Goal: Task Accomplishment & Management: Manage account settings

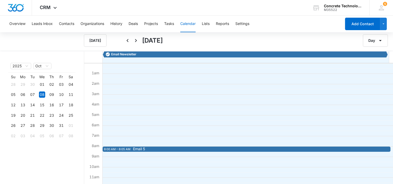
scroll to position [52, 0]
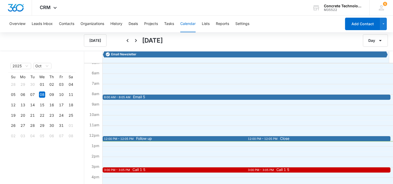
click at [140, 139] on span "Follow up" at bounding box center [144, 139] width 16 height 4
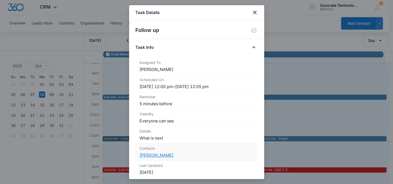
click at [152, 154] on link "[PERSON_NAME]" at bounding box center [157, 155] width 34 height 5
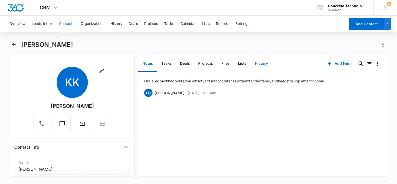
click at [260, 61] on button "History" at bounding box center [261, 64] width 21 height 16
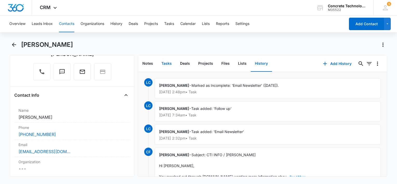
click at [169, 63] on button "Tasks" at bounding box center [166, 64] width 19 height 16
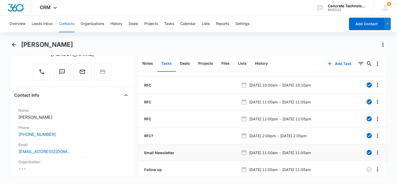
scroll to position [29, 0]
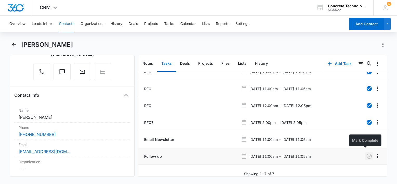
click at [366, 154] on icon "button" at bounding box center [369, 156] width 6 height 6
click at [255, 64] on button "History" at bounding box center [261, 64] width 21 height 16
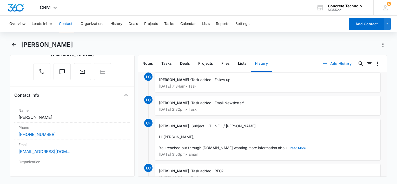
click at [328, 62] on button "Add History" at bounding box center [337, 63] width 39 height 12
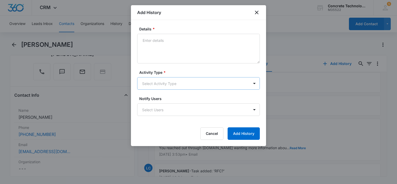
click at [161, 84] on body "CRM Apps Reputation Websites Forms CRM Email Social Content Ads Intelligence Fi…" at bounding box center [198, 92] width 397 height 184
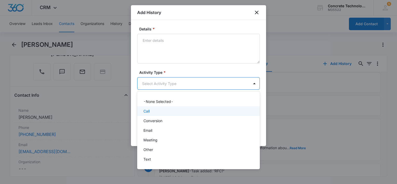
click at [166, 114] on div "Call" at bounding box center [198, 111] width 123 height 10
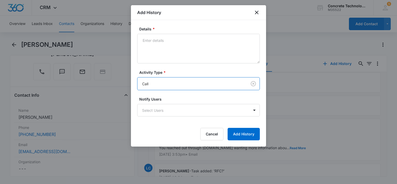
click at [166, 114] on body "CRM Apps Reputation Websites Forms CRM Email Social Content Ads Intelligence Fi…" at bounding box center [198, 92] width 397 height 184
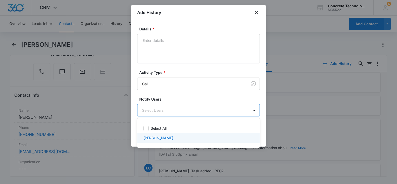
click at [166, 133] on div "Select All [PERSON_NAME]" at bounding box center [198, 132] width 123 height 21
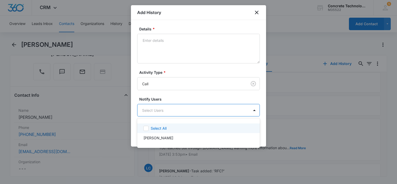
click at [191, 51] on div at bounding box center [198, 92] width 397 height 184
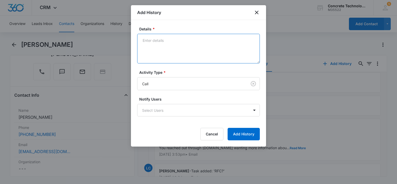
click at [193, 47] on textarea "Details *" at bounding box center [198, 49] width 123 height 30
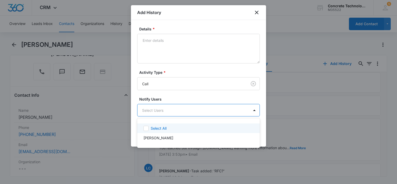
click at [171, 113] on body "CRM Apps Reputation Websites Forms CRM Email Social Content Ads Intelligence Fi…" at bounding box center [198, 92] width 397 height 184
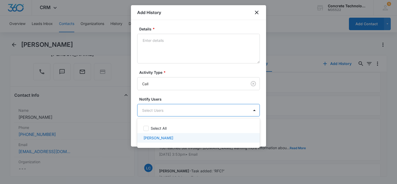
click at [159, 138] on p "[PERSON_NAME]" at bounding box center [158, 137] width 30 height 5
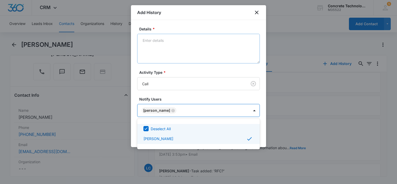
click at [164, 38] on div at bounding box center [198, 92] width 397 height 184
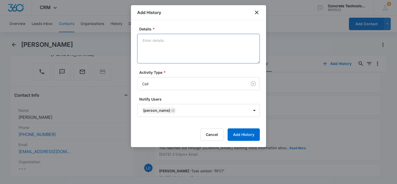
drag, startPoint x: 164, startPoint y: 39, endPoint x: 168, endPoint y: 42, distance: 4.4
click at [167, 42] on textarea "Details *" at bounding box center [198, 49] width 123 height 30
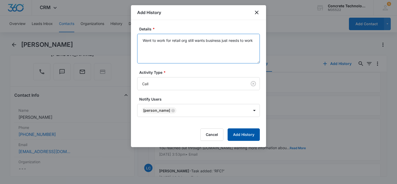
type textarea "Went to work for retail org still wants business just needs to work"
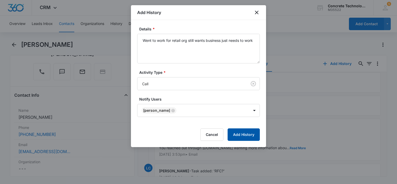
click at [241, 135] on button "Add History" at bounding box center [244, 134] width 32 height 12
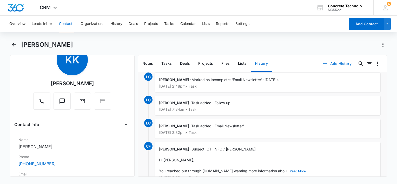
scroll to position [52, 0]
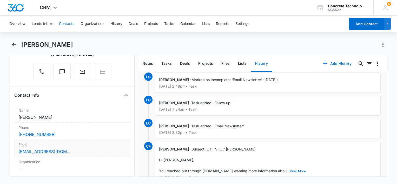
click at [96, 151] on div "[EMAIL_ADDRESS][DOMAIN_NAME]" at bounding box center [72, 151] width 108 height 6
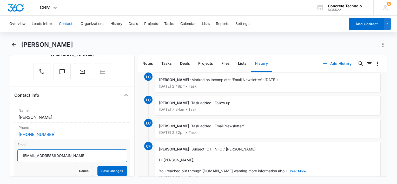
drag, startPoint x: 72, startPoint y: 154, endPoint x: 26, endPoint y: 163, distance: 47.2
click at [0, 161] on main "[PERSON_NAME] Remove KK [PERSON_NAME] Contact Info Name Cancel Save Changes [PE…" at bounding box center [198, 112] width 397 height 142
click at [271, 1] on div "CRM Apps Reputation Websites Forms CRM Email Social Content Ads Intelligence Fi…" at bounding box center [198, 8] width 397 height 16
drag, startPoint x: 67, startPoint y: 154, endPoint x: 24, endPoint y: 151, distance: 43.0
click at [0, 148] on html "CRM Apps Reputation Websites Forms CRM Email Social Content Ads Intelligence Fi…" at bounding box center [198, 92] width 397 height 184
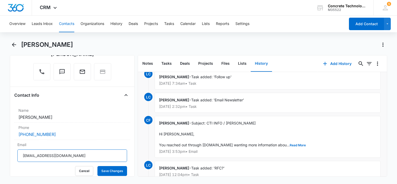
scroll to position [0, 0]
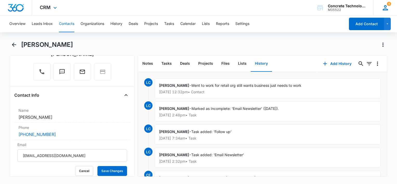
click at [384, 6] on icon at bounding box center [386, 8] width 8 height 8
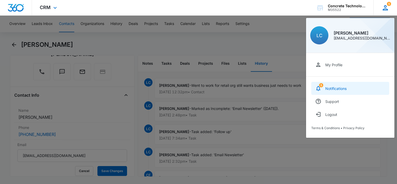
click at [361, 90] on link "5 Notifications" at bounding box center [350, 88] width 78 height 13
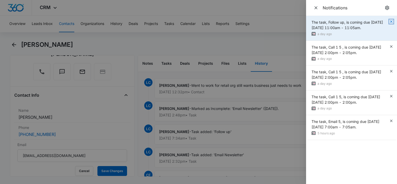
click at [392, 21] on icon "button" at bounding box center [391, 21] width 4 height 4
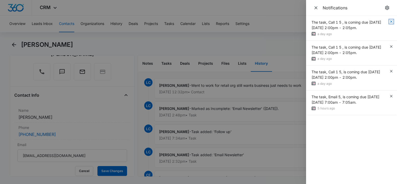
click at [392, 21] on icon "button" at bounding box center [391, 21] width 2 height 2
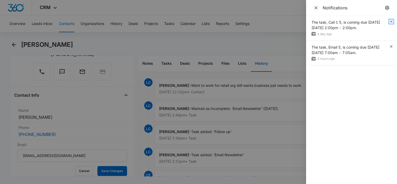
click at [392, 21] on icon "button" at bounding box center [391, 21] width 2 height 2
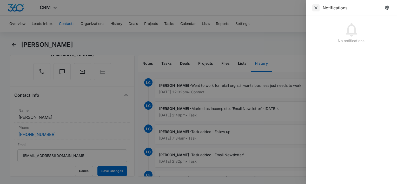
click at [315, 8] on icon "Close" at bounding box center [315, 7] width 5 height 5
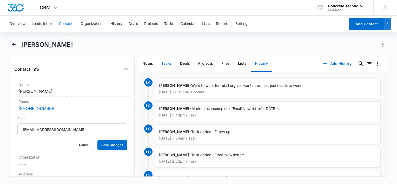
click at [167, 63] on button "Tasks" at bounding box center [166, 64] width 19 height 16
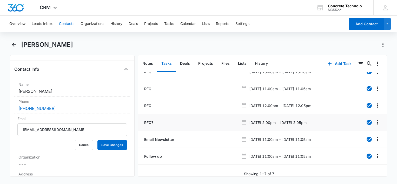
scroll to position [29, 0]
click at [335, 65] on button "Add Task" at bounding box center [340, 63] width 34 height 12
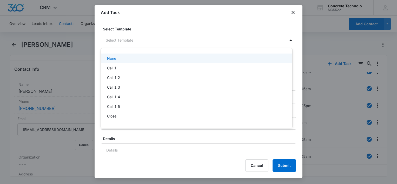
click at [164, 44] on body "CRM Apps Reputation Websites Forms CRM Email Social Content Ads Intelligence Fi…" at bounding box center [198, 92] width 397 height 184
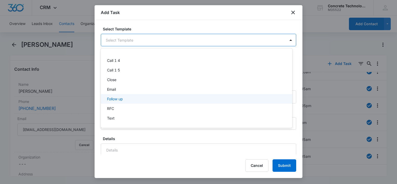
click at [140, 99] on div "Follow up" at bounding box center [196, 98] width 178 height 5
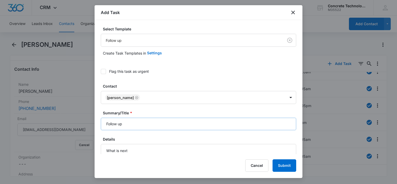
scroll to position [26, 0]
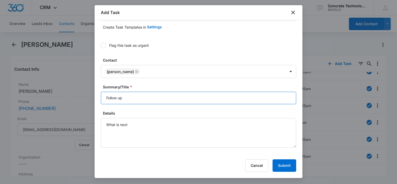
click at [165, 100] on input "Follow up" at bounding box center [198, 98] width 195 height 12
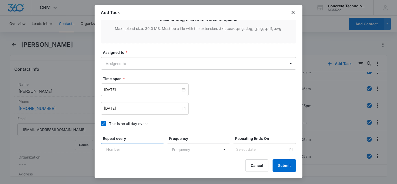
scroll to position [346, 0]
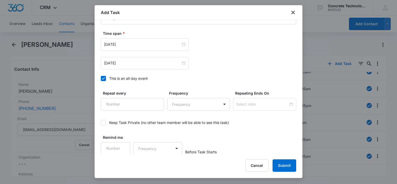
type input "Follow up"
click at [100, 77] on div "Select Template Follow up Create Task Templates in Settings Flag this task as u…" at bounding box center [199, 87] width 208 height 134
click at [103, 77] on icon at bounding box center [103, 78] width 5 height 5
click at [101, 79] on input "This is an all day event" at bounding box center [101, 79] width 0 height 0
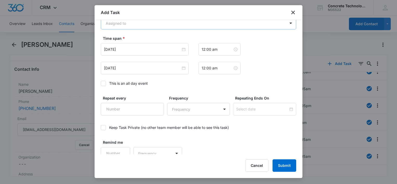
click at [140, 22] on body "CRM Apps Reputation Websites Forms CRM Email Social Content Ads Intelligence Fi…" at bounding box center [198, 92] width 397 height 184
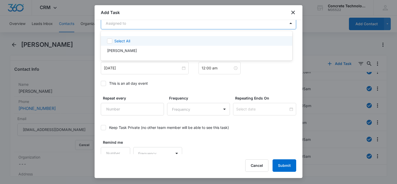
click at [128, 45] on div "Select All" at bounding box center [197, 41] width 192 height 10
checkbox input "true"
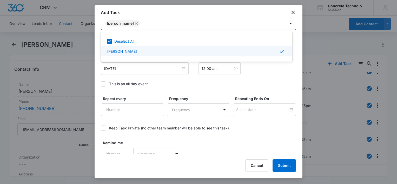
click at [134, 73] on div at bounding box center [198, 92] width 397 height 184
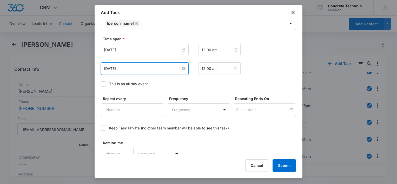
click at [141, 70] on input "[DATE]" at bounding box center [142, 69] width 77 height 6
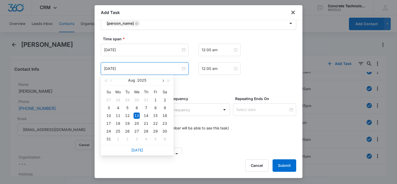
click at [162, 81] on span "button" at bounding box center [162, 81] width 3 height 3
type input "[DATE]"
click at [147, 139] on div "6" at bounding box center [146, 139] width 6 height 6
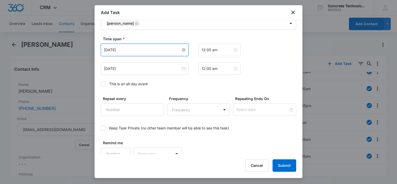
click at [141, 49] on input "[DATE]" at bounding box center [142, 50] width 77 height 6
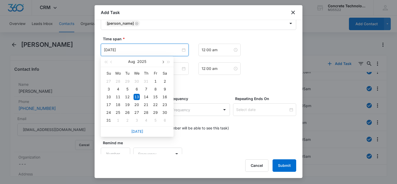
click at [164, 62] on button "button" at bounding box center [163, 61] width 6 height 10
type input "[DATE]"
click at [146, 119] on div "6" at bounding box center [146, 120] width 6 height 6
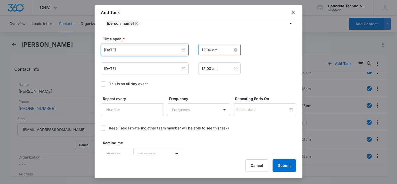
click at [215, 50] on input "12:00 am" at bounding box center [217, 50] width 31 height 6
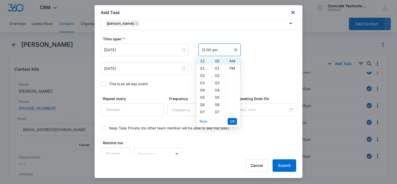
click at [215, 50] on input "12:00 am" at bounding box center [217, 50] width 31 height 6
click at [233, 67] on div "PM" at bounding box center [233, 68] width 14 height 7
type input "12:00 pm"
click at [229, 123] on button "OK" at bounding box center [232, 121] width 9 height 7
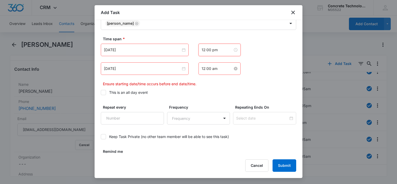
click at [214, 69] on input "12:00 am" at bounding box center [217, 69] width 31 height 6
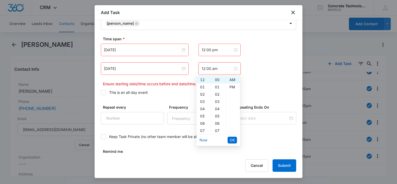
drag, startPoint x: 217, startPoint y: 116, endPoint x: 222, endPoint y: 106, distance: 11.2
click at [217, 116] on div "05" at bounding box center [218, 116] width 14 height 7
click at [230, 88] on div "PM" at bounding box center [233, 86] width 14 height 7
type input "12:05 pm"
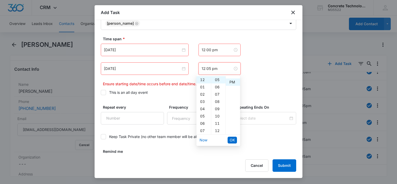
scroll to position [7, 0]
click at [231, 139] on span "OK" at bounding box center [232, 140] width 5 height 6
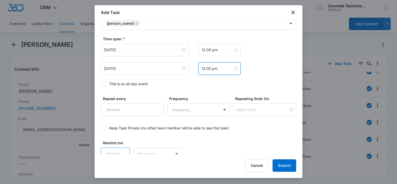
click at [117, 153] on input "Remind me" at bounding box center [115, 154] width 29 height 12
click at [122, 150] on input "1" at bounding box center [115, 154] width 29 height 12
click at [122, 150] on input "2" at bounding box center [115, 154] width 29 height 12
click at [122, 150] on input "3" at bounding box center [115, 154] width 29 height 12
click at [122, 150] on input "4" at bounding box center [115, 154] width 29 height 12
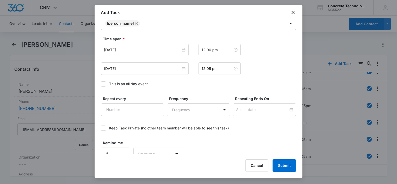
type input "5"
click at [122, 150] on input "5" at bounding box center [115, 154] width 29 height 12
click at [148, 151] on body "CRM Apps Reputation Websites Forms CRM Email Social Content Ads Intelligence Fi…" at bounding box center [198, 92] width 397 height 184
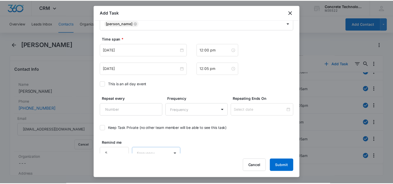
scroll to position [343, 0]
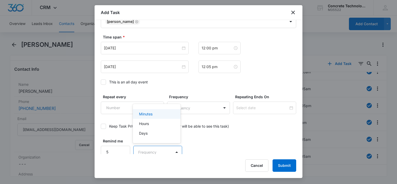
click at [148, 114] on p "Minutes" at bounding box center [146, 113] width 14 height 5
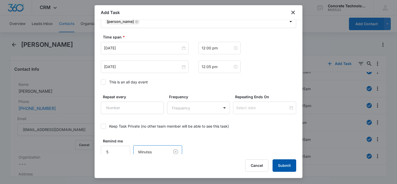
click at [282, 163] on button "Submit" at bounding box center [285, 165] width 24 height 12
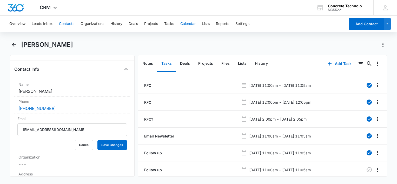
click at [191, 27] on button "Calendar" at bounding box center [187, 24] width 15 height 17
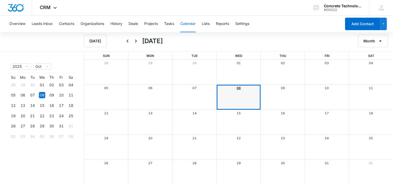
click at [238, 88] on link "08" at bounding box center [239, 88] width 4 height 4
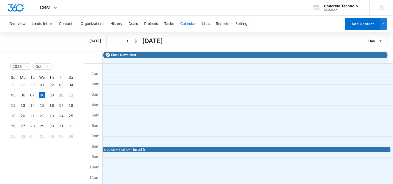
scroll to position [52, 0]
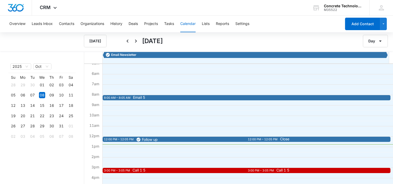
click at [300, 141] on div "12:00 PM – 12:05 PM Close" at bounding box center [319, 139] width 144 height 5
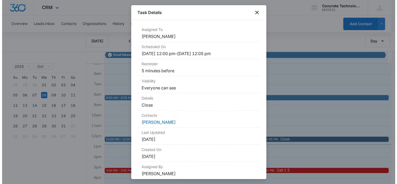
scroll to position [27, 0]
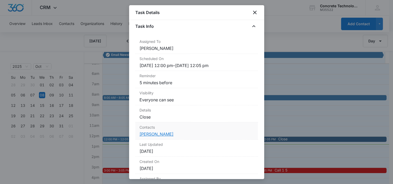
click at [159, 135] on link "[PERSON_NAME]" at bounding box center [157, 134] width 34 height 5
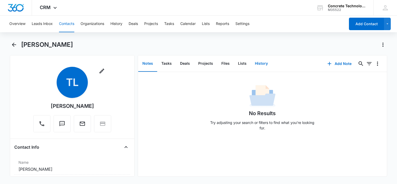
click at [260, 62] on button "History" at bounding box center [261, 64] width 21 height 16
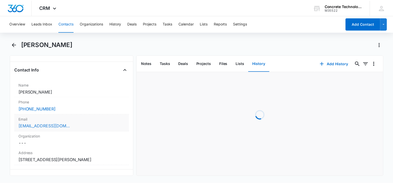
scroll to position [78, 0]
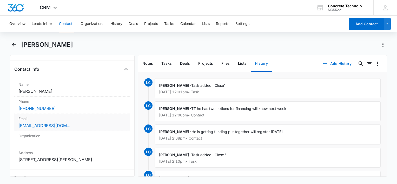
click at [95, 126] on div "[EMAIL_ADDRESS][DOMAIN_NAME]" at bounding box center [72, 125] width 108 height 6
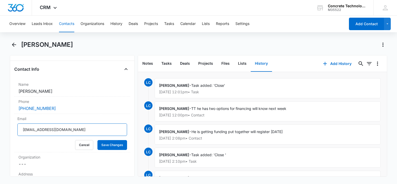
drag, startPoint x: 93, startPoint y: 126, endPoint x: -1, endPoint y: 119, distance: 93.8
click at [0, 119] on html "CRM Apps Reputation Websites Forms CRM Email Social Content Ads Intelligence Fi…" at bounding box center [198, 92] width 397 height 184
click at [168, 61] on button "Tasks" at bounding box center [166, 64] width 19 height 16
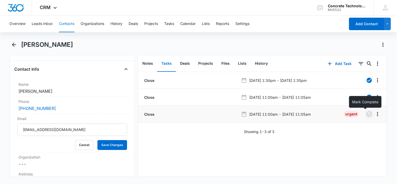
click at [366, 115] on icon "button" at bounding box center [369, 114] width 6 height 6
click at [264, 62] on button "History" at bounding box center [261, 64] width 21 height 16
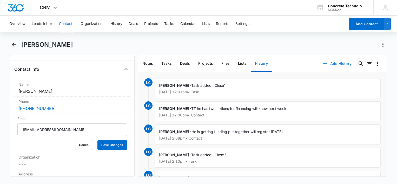
click at [330, 62] on button "Add History" at bounding box center [337, 63] width 39 height 12
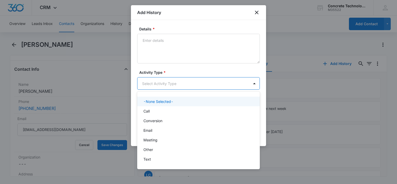
click at [203, 83] on body "CRM Apps Reputation Websites Forms CRM Email Social Content Ads Intelligence Fi…" at bounding box center [198, 92] width 397 height 184
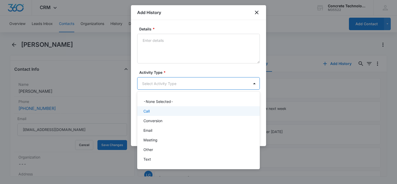
click at [165, 113] on div "Call" at bounding box center [197, 110] width 109 height 5
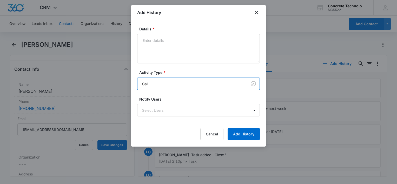
click at [165, 113] on body "CRM Apps Reputation Websites Forms CRM Email Social Content Ads Intelligence Fi…" at bounding box center [198, 92] width 397 height 184
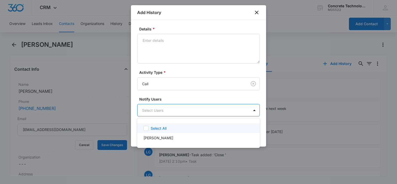
click at [158, 130] on p "Select All" at bounding box center [159, 128] width 16 height 5
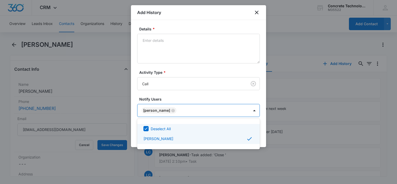
click at [184, 36] on div at bounding box center [198, 92] width 397 height 184
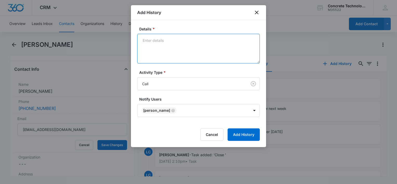
click at [185, 37] on textarea "Details *" at bounding box center [198, 49] width 123 height 30
type textarea "Voicemail"
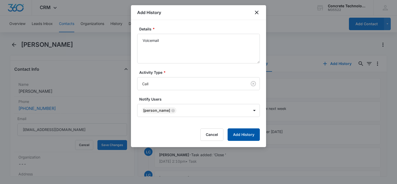
click at [252, 134] on button "Add History" at bounding box center [244, 134] width 32 height 12
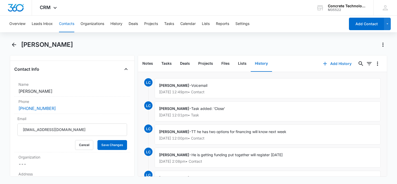
click at [330, 68] on button "Add History" at bounding box center [337, 63] width 39 height 12
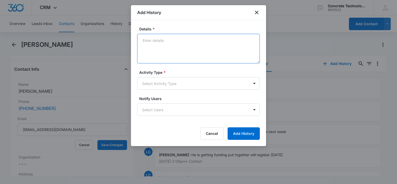
click at [234, 47] on textarea "Details *" at bounding box center [198, 49] width 123 height 30
type textarea "EM financing options"
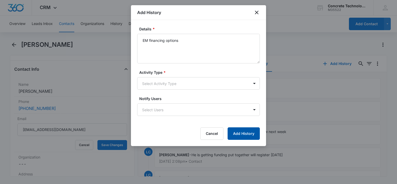
click at [251, 138] on button "Add History" at bounding box center [244, 133] width 32 height 12
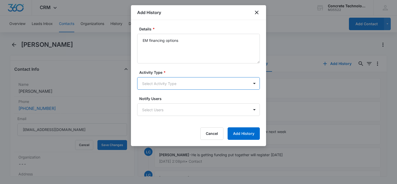
click at [166, 66] on form "Details * EM financing options Activity Type * option , selected. Select is foc…" at bounding box center [198, 83] width 123 height 114
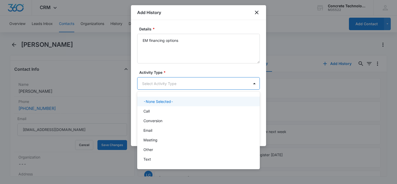
click at [163, 80] on body "CRM Apps Reputation Websites Forms CRM Email Social Content Ads Intelligence Fi…" at bounding box center [198, 92] width 397 height 184
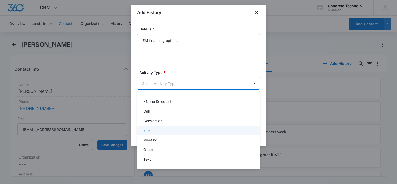
click at [154, 132] on div "Email" at bounding box center [197, 130] width 109 height 5
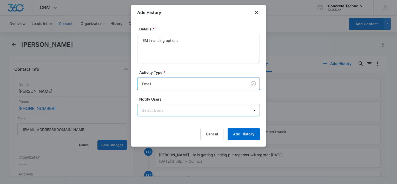
click at [162, 110] on body "CRM Apps Reputation Websites Forms CRM Email Social Content Ads Intelligence Fi…" at bounding box center [198, 92] width 397 height 184
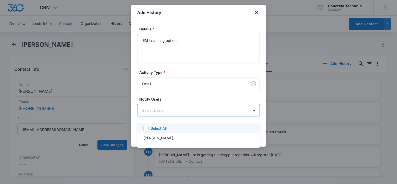
drag, startPoint x: 160, startPoint y: 129, endPoint x: 163, endPoint y: 130, distance: 3.4
click at [160, 130] on p "Select All" at bounding box center [159, 128] width 16 height 5
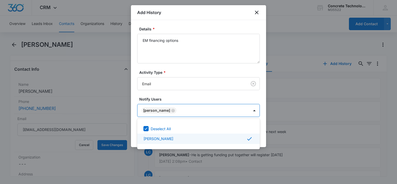
click at [261, 134] on div at bounding box center [198, 92] width 397 height 184
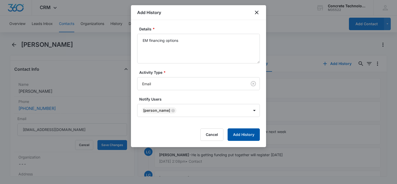
click at [253, 133] on button "Add History" at bounding box center [244, 134] width 32 height 12
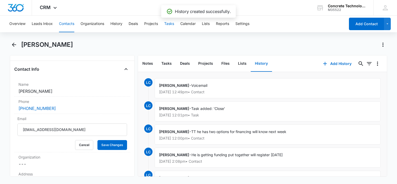
click at [168, 23] on button "Tasks" at bounding box center [169, 24] width 10 height 17
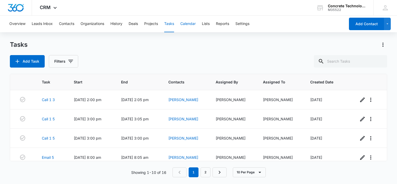
click at [187, 26] on button "Calendar" at bounding box center [187, 24] width 15 height 17
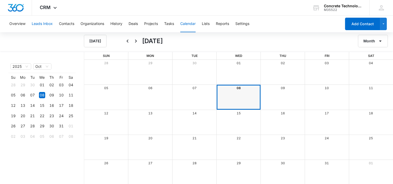
click at [49, 24] on button "Leads Inbox" at bounding box center [42, 24] width 21 height 17
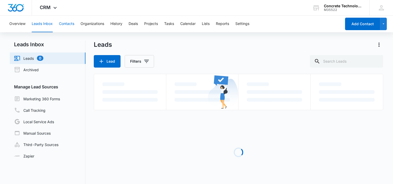
click at [62, 24] on button "Contacts" at bounding box center [66, 24] width 15 height 17
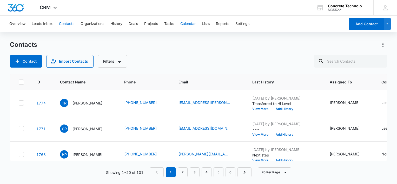
click at [192, 22] on button "Calendar" at bounding box center [187, 24] width 15 height 17
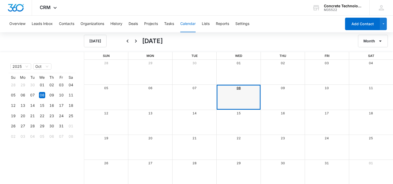
click at [238, 89] on link "08" at bounding box center [239, 88] width 4 height 4
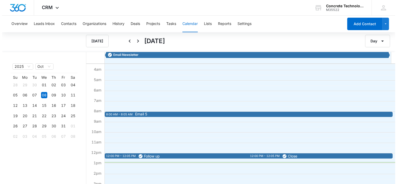
scroll to position [78, 0]
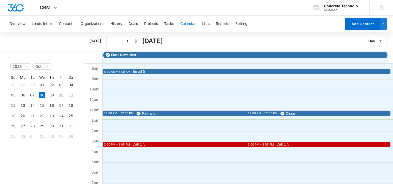
click at [311, 109] on div "8:00 AM – 8:05 AM Email 5 12:00 PM – 12:05 PM Follow up 3:00 PM – 3:05 PM Call …" at bounding box center [246, 111] width 288 height 250
click at [310, 113] on span "Close" at bounding box center [350, 113] width 140 height 5
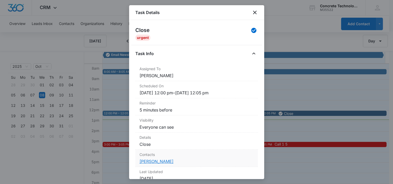
click at [161, 162] on link "[PERSON_NAME]" at bounding box center [157, 161] width 34 height 5
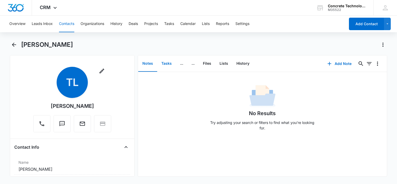
click at [163, 62] on button "Tasks" at bounding box center [166, 64] width 19 height 16
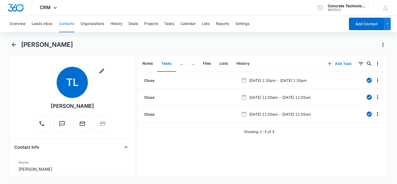
click at [341, 62] on button "Add Task" at bounding box center [340, 63] width 34 height 12
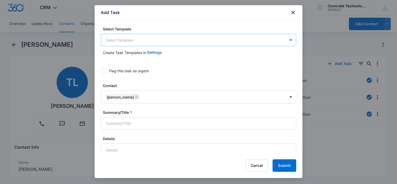
click at [144, 40] on body "CRM Apps Reputation Websites Forms CRM Email Social Content Ads Intelligence Fi…" at bounding box center [198, 92] width 397 height 184
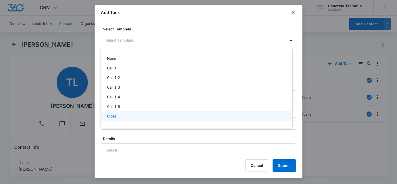
click at [124, 117] on div "Close" at bounding box center [196, 115] width 178 height 5
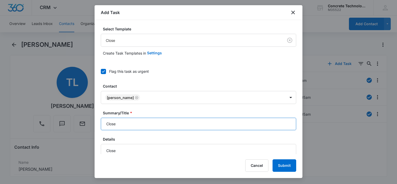
click at [136, 122] on input "Close" at bounding box center [198, 124] width 195 height 12
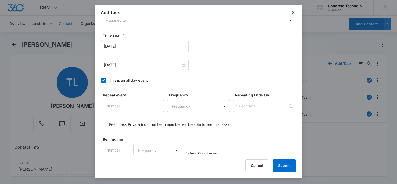
scroll to position [346, 0]
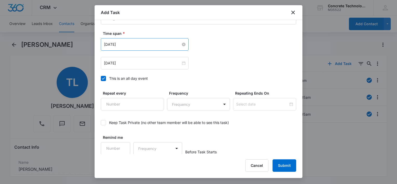
type input "Close"
click at [133, 45] on input "[DATE]" at bounding box center [142, 45] width 77 height 6
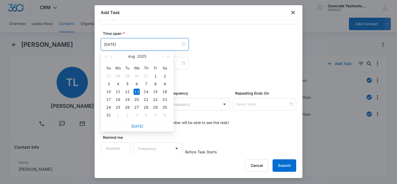
click at [111, 70] on th "Su" at bounding box center [108, 68] width 9 height 8
click at [97, 69] on div "Select Template Close Create Task Templates in Settings Flag this task as urgen…" at bounding box center [199, 87] width 208 height 134
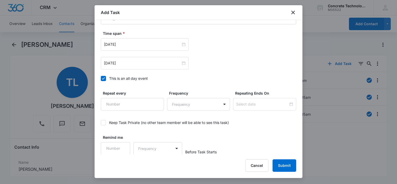
drag, startPoint x: 104, startPoint y: 75, endPoint x: 104, endPoint y: 78, distance: 3.1
click at [104, 76] on label "This is an all day event" at bounding box center [198, 78] width 195 height 5
click at [101, 79] on input "This is an all day event" at bounding box center [101, 79] width 0 height 0
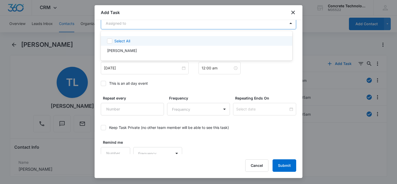
click at [136, 22] on body "CRM Apps Reputation Websites Forms CRM Email Social Content Ads Intelligence Fi…" at bounding box center [198, 92] width 397 height 184
click at [128, 45] on div "Select All" at bounding box center [197, 41] width 192 height 10
checkbox input "true"
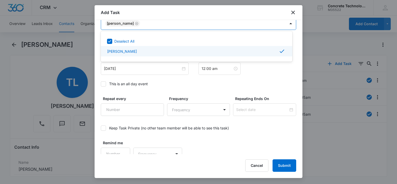
click at [130, 68] on div at bounding box center [198, 92] width 397 height 184
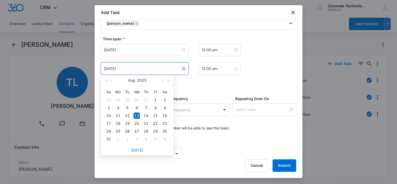
click at [134, 69] on input "[DATE]" at bounding box center [142, 69] width 77 height 6
type input "[DATE]"
click at [128, 123] on div "19" at bounding box center [127, 123] width 6 height 6
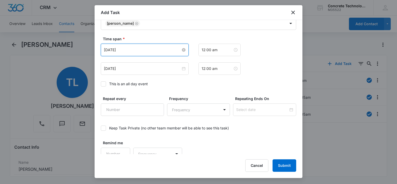
click at [147, 49] on input "[DATE]" at bounding box center [142, 50] width 77 height 6
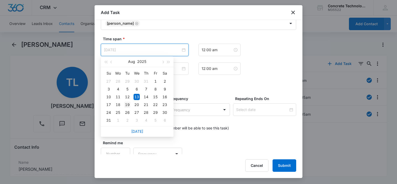
type input "[DATE]"
click at [127, 103] on div "19" at bounding box center [127, 105] width 6 height 6
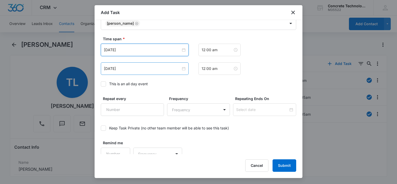
click at [145, 71] on div "[DATE]" at bounding box center [145, 68] width 88 height 12
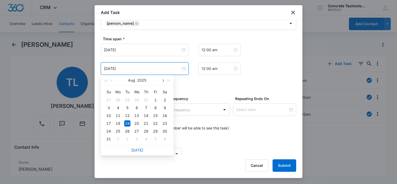
click at [162, 80] on button "button" at bounding box center [163, 80] width 6 height 10
click at [161, 81] on button "button" at bounding box center [163, 80] width 6 height 10
type input "[DATE]"
click at [128, 116] on div "14" at bounding box center [127, 116] width 6 height 6
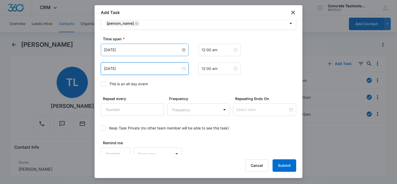
click at [139, 51] on input "[DATE]" at bounding box center [142, 50] width 77 height 6
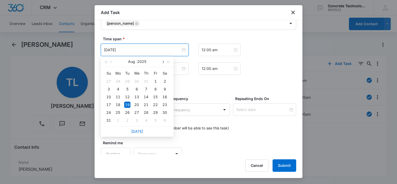
click at [162, 62] on span "button" at bounding box center [162, 62] width 3 height 3
type input "[DATE]"
click at [127, 98] on div "14" at bounding box center [127, 97] width 6 height 6
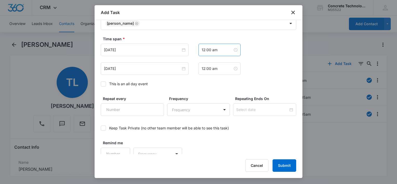
click at [221, 52] on div "12:00 am" at bounding box center [220, 50] width 42 height 12
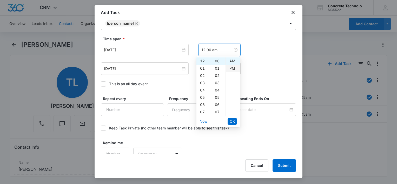
click at [229, 68] on div "PM" at bounding box center [233, 68] width 14 height 7
type input "12:00 pm"
click at [231, 120] on span "OK" at bounding box center [232, 122] width 5 height 6
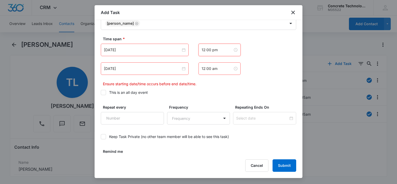
click at [206, 71] on div "12:00 am" at bounding box center [220, 68] width 42 height 12
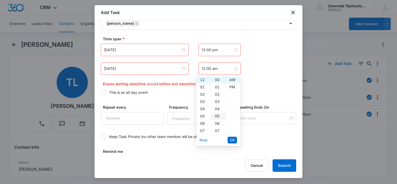
click at [217, 115] on div "05" at bounding box center [218, 116] width 14 height 7
click at [233, 87] on div "PM" at bounding box center [233, 86] width 14 height 7
type input "12:05 pm"
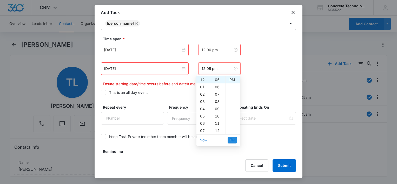
click at [232, 138] on span "OK" at bounding box center [232, 140] width 5 height 6
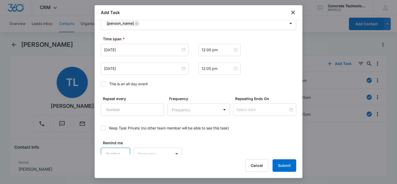
click at [128, 151] on input "Remind me" at bounding box center [115, 154] width 29 height 12
click at [122, 149] on input "1" at bounding box center [115, 154] width 29 height 12
click at [122, 149] on input "2" at bounding box center [115, 154] width 29 height 12
click at [122, 149] on input "3" at bounding box center [115, 154] width 29 height 12
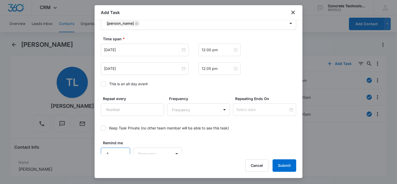
click at [122, 149] on input "4" at bounding box center [115, 154] width 29 height 12
type input "5"
click at [122, 149] on input "5" at bounding box center [115, 154] width 29 height 12
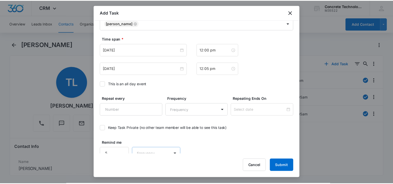
scroll to position [343, 0]
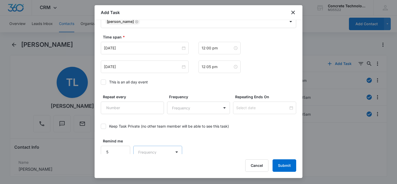
click at [143, 153] on body "CRM Apps Reputation Websites Forms CRM Email Social Content Ads Intelligence Fi…" at bounding box center [198, 92] width 397 height 184
click at [150, 114] on p "Minutes" at bounding box center [146, 113] width 14 height 5
click at [287, 167] on button "Submit" at bounding box center [285, 165] width 24 height 12
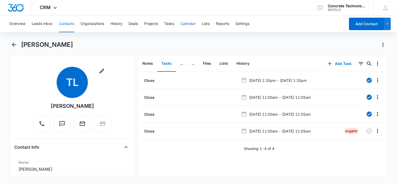
click at [186, 25] on button "Calendar" at bounding box center [187, 24] width 15 height 17
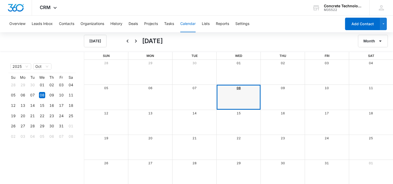
click at [237, 86] on link "08" at bounding box center [239, 88] width 4 height 4
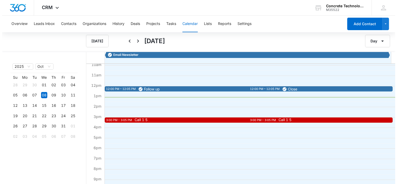
scroll to position [103, 0]
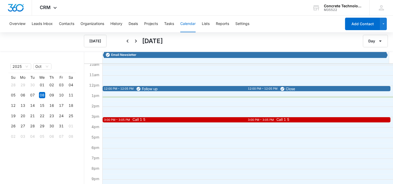
click at [146, 118] on span "Call 1 5" at bounding box center [139, 120] width 13 height 4
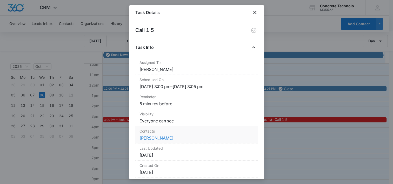
click at [156, 139] on link "[PERSON_NAME]" at bounding box center [157, 137] width 34 height 5
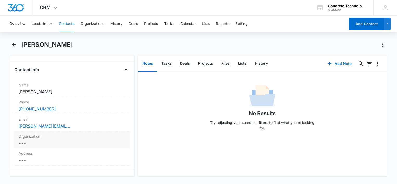
scroll to position [78, 0]
click at [96, 119] on label "Email" at bounding box center [72, 118] width 108 height 5
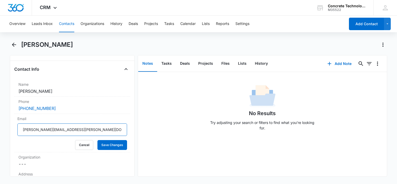
drag, startPoint x: 89, startPoint y: 132, endPoint x: 25, endPoint y: 146, distance: 65.2
click at [0, 144] on html "CRM Apps Reputation Websites Forms CRM Email Social Content Ads Intelligence Fi…" at bounding box center [198, 92] width 397 height 184
click at [170, 64] on button "Tasks" at bounding box center [166, 64] width 19 height 16
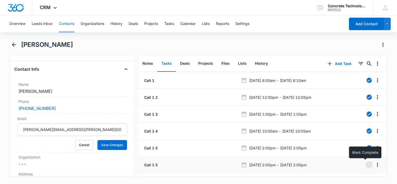
click at [366, 164] on icon "button" at bounding box center [369, 165] width 6 height 6
click at [265, 64] on button "History" at bounding box center [261, 64] width 21 height 16
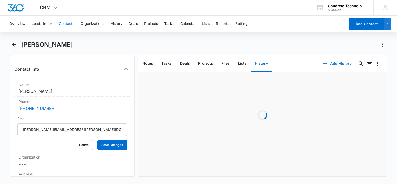
click at [333, 63] on button "Add History" at bounding box center [337, 63] width 39 height 12
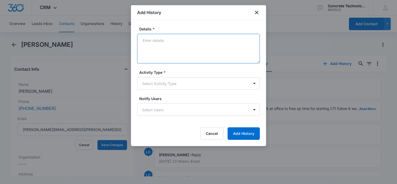
click at [182, 44] on textarea "Details *" at bounding box center [198, 49] width 123 height 30
type textarea "Final"
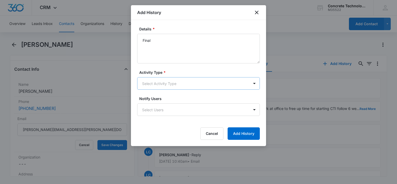
click at [181, 85] on body "CRM Apps Reputation Websites Forms CRM Email Social Content Ads Intelligence Fi…" at bounding box center [198, 92] width 397 height 184
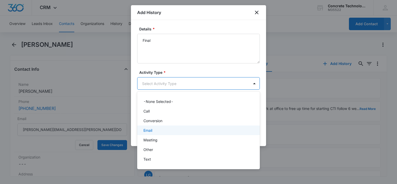
click at [166, 132] on div "Email" at bounding box center [197, 130] width 109 height 5
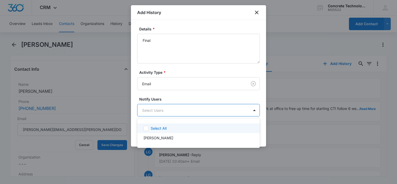
click at [168, 115] on body "CRM Apps Reputation Websites Forms CRM Email Social Content Ads Intelligence Fi…" at bounding box center [198, 92] width 397 height 184
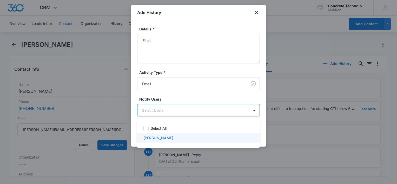
click at [161, 135] on p "[PERSON_NAME]" at bounding box center [158, 137] width 30 height 5
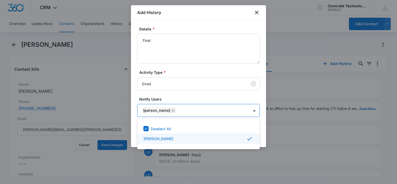
click at [264, 137] on div at bounding box center [198, 92] width 397 height 184
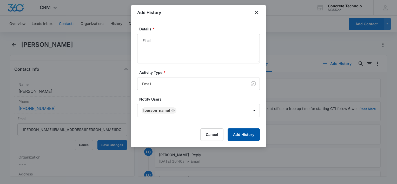
click at [257, 135] on button "Add History" at bounding box center [244, 134] width 32 height 12
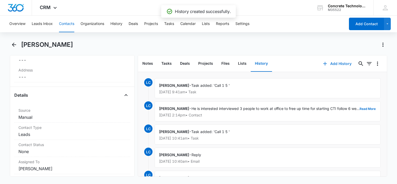
scroll to position [260, 0]
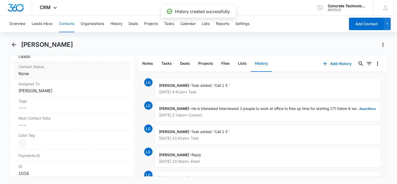
click at [58, 74] on dd "Cancel Save Changes None" at bounding box center [72, 73] width 108 height 6
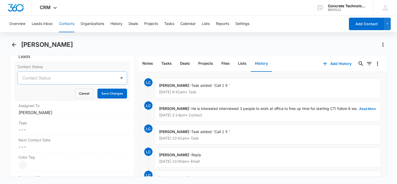
click at [50, 80] on div at bounding box center [65, 77] width 87 height 7
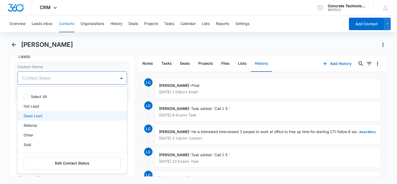
click at [41, 113] on p "Dead Lead" at bounding box center [33, 115] width 19 height 5
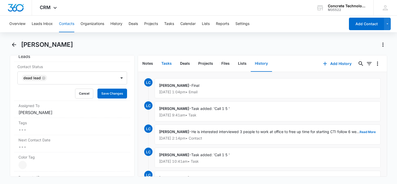
click at [168, 65] on button "Tasks" at bounding box center [166, 64] width 19 height 16
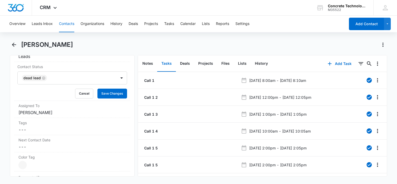
click at [168, 65] on button "Tasks" at bounding box center [166, 64] width 19 height 16
click at [258, 61] on button "History" at bounding box center [261, 64] width 21 height 16
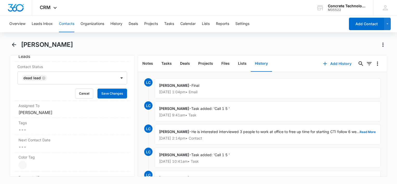
click at [339, 64] on button "Add History" at bounding box center [337, 63] width 39 height 12
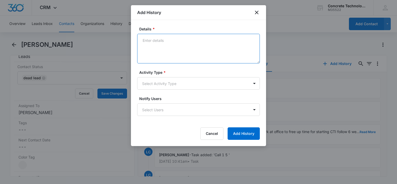
click at [164, 40] on textarea "Details *" at bounding box center [198, 49] width 123 height 30
type textarea "V"
type textarea "Mb full"
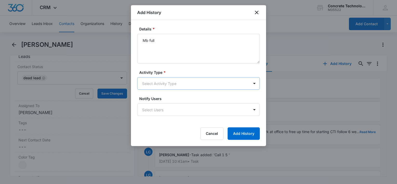
click at [171, 88] on body "CRM Apps Reputation Websites Forms CRM Email Social Content Ads Intelligence Fi…" at bounding box center [198, 92] width 397 height 184
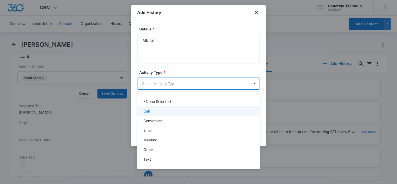
click at [159, 115] on div "Call" at bounding box center [198, 111] width 123 height 10
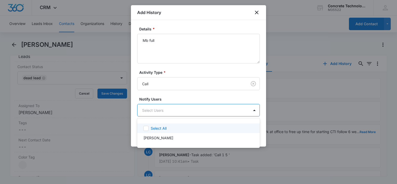
click at [159, 115] on body "CRM Apps Reputation Websites Forms CRM Email Social Content Ads Intelligence Fi…" at bounding box center [198, 92] width 397 height 184
click at [160, 126] on p "Select All" at bounding box center [159, 128] width 16 height 5
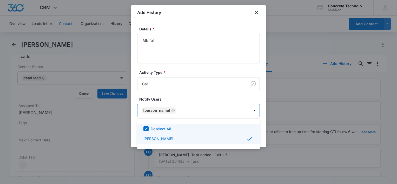
click at [262, 130] on div at bounding box center [198, 92] width 397 height 184
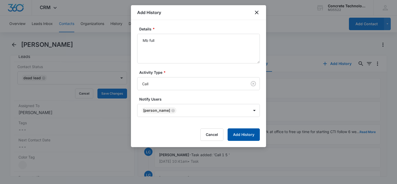
click at [252, 132] on button "Add History" at bounding box center [244, 134] width 32 height 12
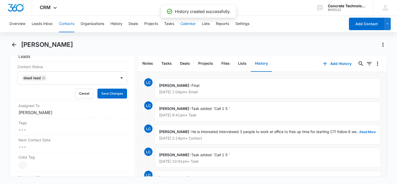
click at [190, 22] on button "Calendar" at bounding box center [187, 24] width 15 height 17
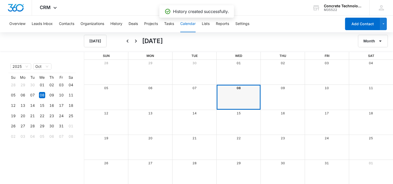
click at [190, 22] on button "Calendar" at bounding box center [187, 24] width 15 height 17
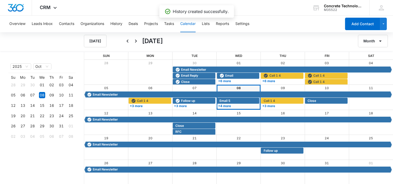
scroll to position [1, 0]
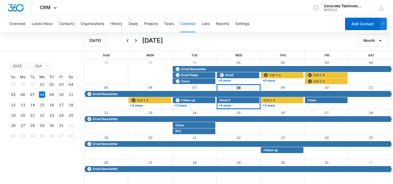
click at [239, 86] on link "08" at bounding box center [239, 88] width 4 height 4
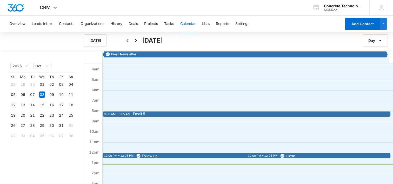
scroll to position [78, 0]
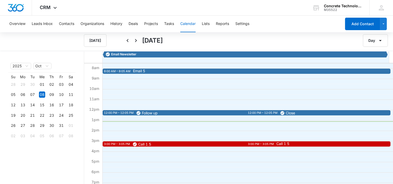
click at [299, 145] on span "Call 1 5" at bounding box center [347, 144] width 140 height 4
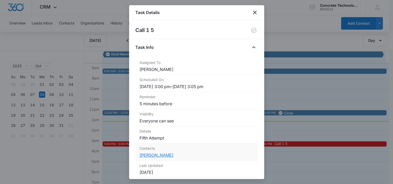
click at [160, 155] on link "[PERSON_NAME]" at bounding box center [157, 155] width 34 height 5
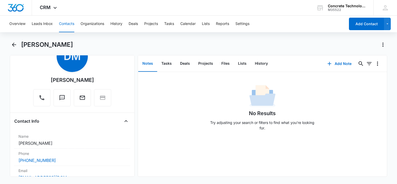
scroll to position [52, 0]
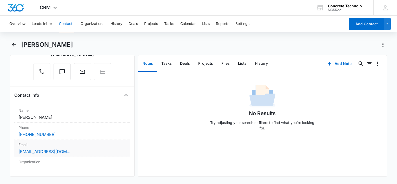
click at [88, 146] on label "Email" at bounding box center [72, 144] width 108 height 5
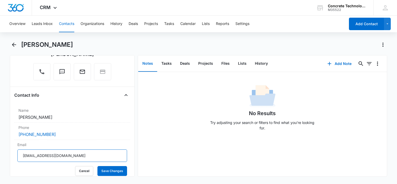
drag, startPoint x: 87, startPoint y: 152, endPoint x: 13, endPoint y: 161, distance: 74.2
click at [0, 159] on main "[PERSON_NAME] Remove DM [PERSON_NAME] Contact Info Name Cancel Save Changes [PE…" at bounding box center [198, 112] width 397 height 142
click at [168, 63] on button "Tasks" at bounding box center [166, 64] width 19 height 16
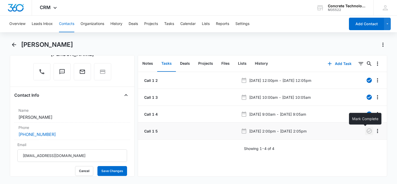
click at [366, 132] on icon "button" at bounding box center [369, 131] width 6 height 6
click at [257, 63] on button "History" at bounding box center [261, 64] width 21 height 16
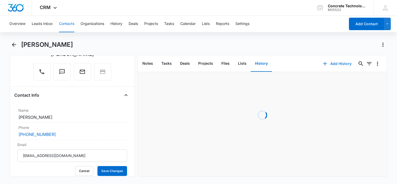
click at [334, 64] on button "Add History" at bounding box center [337, 63] width 39 height 12
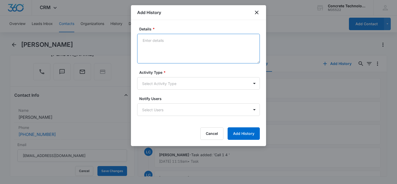
click at [223, 41] on textarea "Details *" at bounding box center [198, 49] width 123 height 30
type textarea "Final"
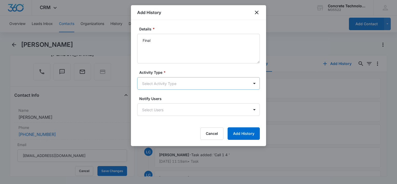
click at [186, 81] on body "CRM Apps Reputation Websites Forms CRM Email Social Content Ads Intelligence Fi…" at bounding box center [198, 92] width 397 height 184
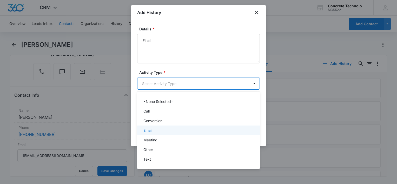
click at [153, 126] on div "Email" at bounding box center [198, 131] width 123 height 10
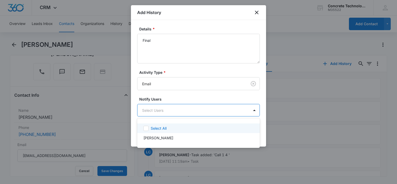
click at [160, 109] on body "CRM Apps Reputation Websites Forms CRM Email Social Content Ads Intelligence Fi…" at bounding box center [198, 92] width 397 height 184
click at [158, 133] on div "[PERSON_NAME]" at bounding box center [198, 138] width 123 height 10
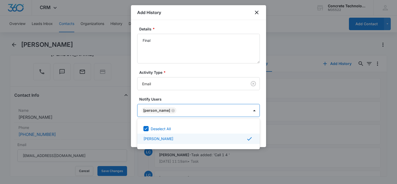
click at [264, 139] on div at bounding box center [198, 92] width 397 height 184
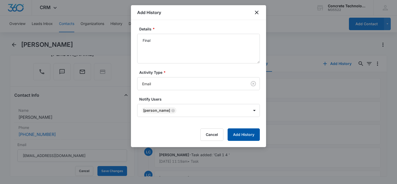
click at [248, 131] on button "Add History" at bounding box center [244, 134] width 32 height 12
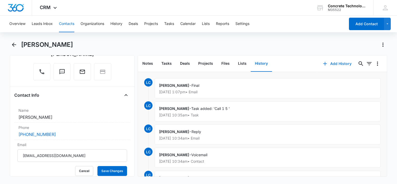
click at [328, 64] on button "Add History" at bounding box center [337, 63] width 39 height 12
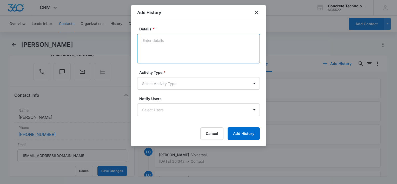
drag, startPoint x: 189, startPoint y: 51, endPoint x: 202, endPoint y: 54, distance: 13.8
click at [189, 51] on textarea "Details *" at bounding box center [198, 49] width 123 height 30
type textarea "Voicemail"
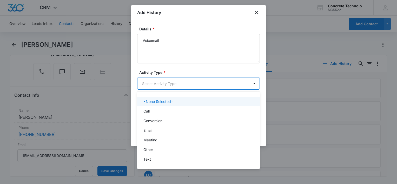
click at [163, 85] on body "CRM Apps Reputation Websites Forms CRM Email Social Content Ads Intelligence Fi…" at bounding box center [198, 92] width 397 height 184
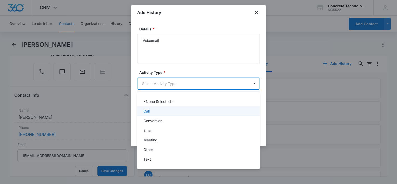
click at [168, 110] on div "Call" at bounding box center [197, 110] width 109 height 5
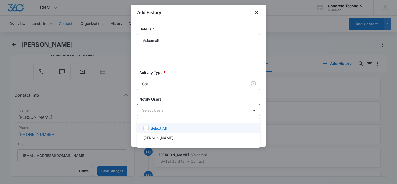
click at [168, 110] on body "CRM Apps Reputation Websites Forms CRM Email Social Content Ads Intelligence Fi…" at bounding box center [198, 92] width 397 height 184
click at [172, 131] on div "Select All" at bounding box center [198, 128] width 123 height 10
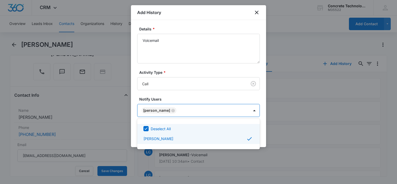
click at [264, 131] on div at bounding box center [198, 92] width 397 height 184
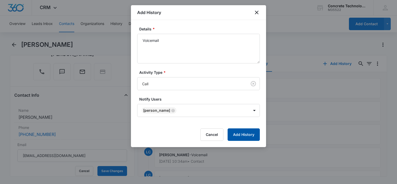
click at [254, 133] on button "Add History" at bounding box center [244, 134] width 32 height 12
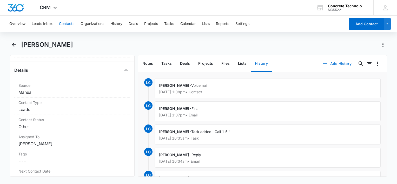
scroll to position [208, 0]
click at [62, 129] on div "Contact Status Cancel Save Changes Other" at bounding box center [72, 122] width 116 height 17
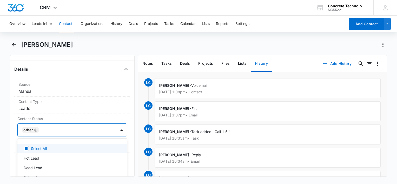
click at [56, 129] on div at bounding box center [75, 129] width 69 height 7
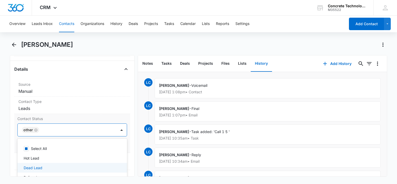
click at [35, 167] on p "Dead Lead" at bounding box center [33, 167] width 19 height 5
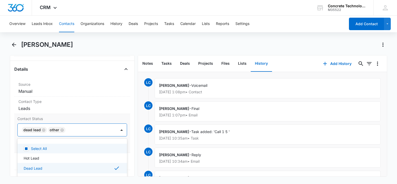
click at [62, 129] on icon "Remove Other" at bounding box center [62, 129] width 3 height 3
